Goal: Task Accomplishment & Management: Complete application form

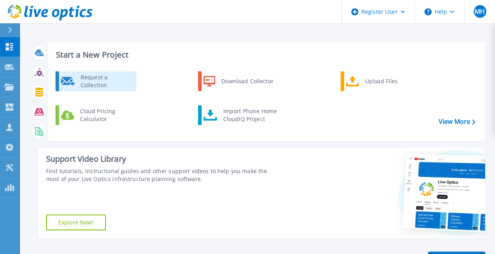
click at [108, 86] on div "Request a Collection" at bounding box center [106, 81] width 58 height 16
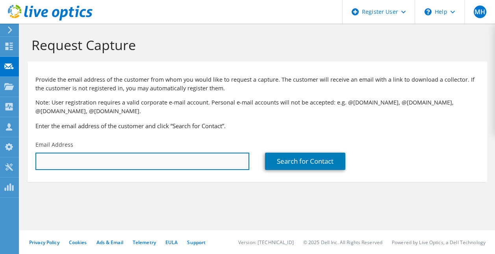
click at [169, 158] on input "text" at bounding box center [142, 160] width 214 height 17
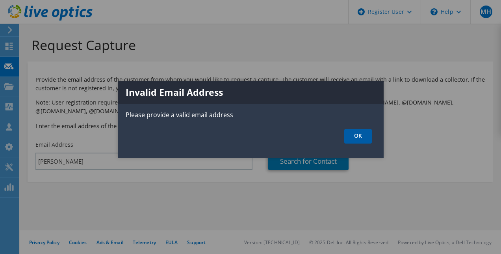
click at [351, 137] on link "OK" at bounding box center [358, 136] width 28 height 15
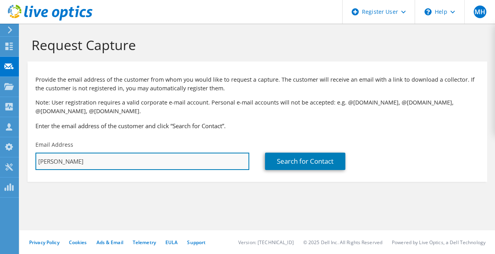
click at [186, 169] on input "lindner" at bounding box center [142, 160] width 214 height 17
click at [186, 168] on input "lindner" at bounding box center [142, 160] width 214 height 17
paste input "thomas.jonas@lindner-group.com"
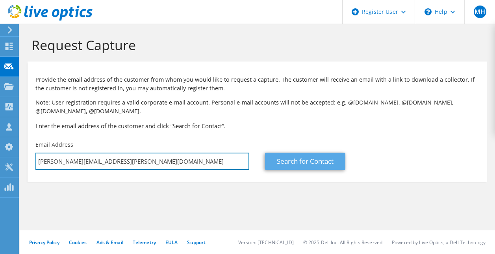
type input "thomas.jonas@lindner-group.com"
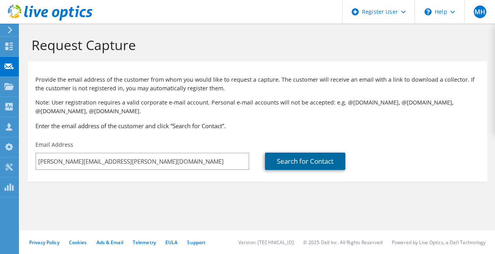
click at [315, 161] on link "Search for Contact" at bounding box center [305, 160] width 80 height 17
type input "Lindner Group KG"
type input "Thomas"
type input "Jonas"
type input "[GEOGRAPHIC_DATA]"
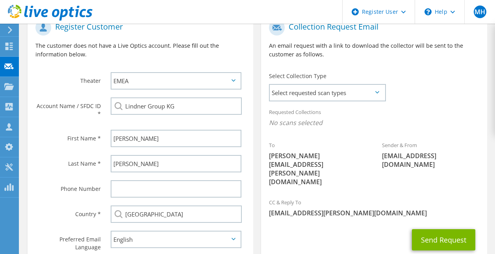
scroll to position [197, 0]
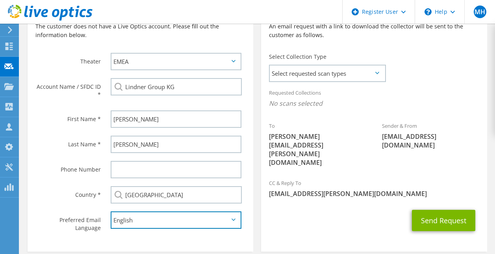
click at [177, 225] on select "English Deutsch Español Français Italiano Polski Português Русский 한국어 中文 日本語" at bounding box center [176, 219] width 131 height 17
select select "de-DE"
click at [111, 212] on select "English Deutsch Español Français Italiano Polski Português Русский 한국어 中文 日本語" at bounding box center [176, 219] width 131 height 17
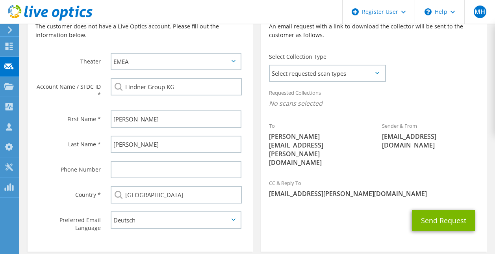
click at [294, 219] on section "Collection Request Email An email request with a link to download the collector…" at bounding box center [374, 122] width 226 height 259
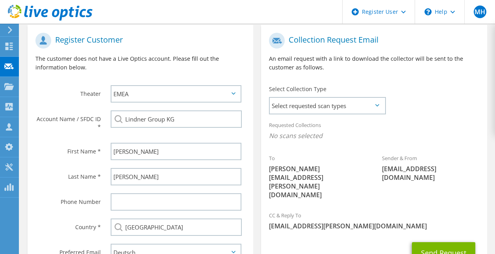
scroll to position [156, 0]
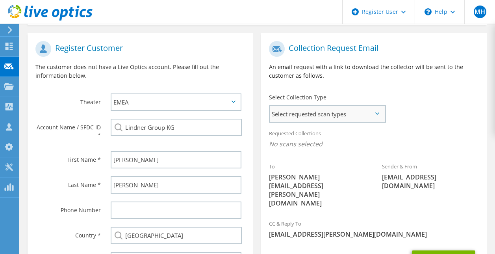
click at [378, 110] on span "Select requested scan types" at bounding box center [327, 114] width 115 height 16
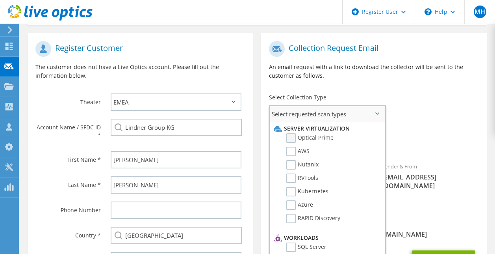
click at [290, 139] on label "Optical Prime" at bounding box center [309, 137] width 47 height 9
click at [0, 0] on input "Optical Prime" at bounding box center [0, 0] width 0 height 0
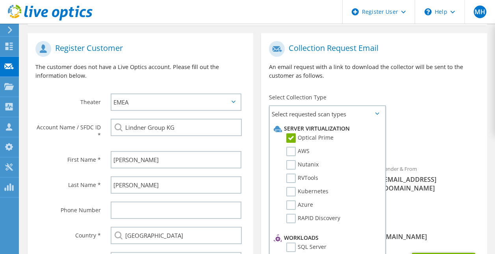
click at [444, 137] on div "Requested Collections No scans selected Optical Prime" at bounding box center [374, 141] width 226 height 32
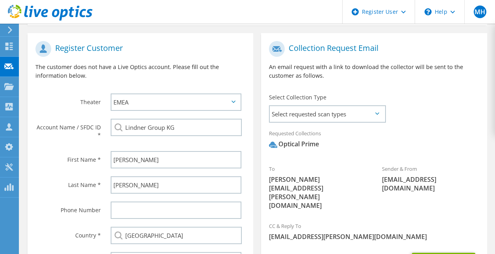
scroll to position [196, 0]
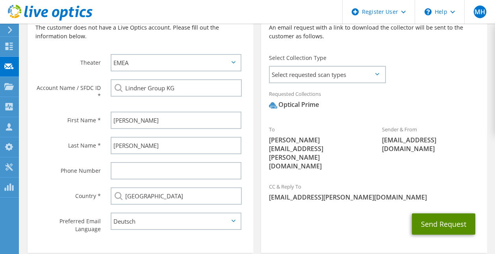
click at [436, 213] on button "Send Request" at bounding box center [443, 223] width 63 height 21
